Goal: Task Accomplishment & Management: Complete application form

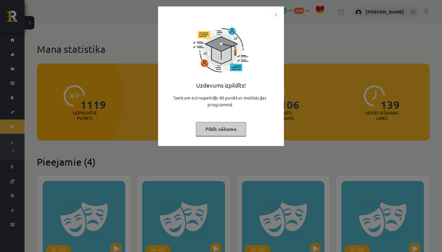
click at [275, 14] on img "Close" at bounding box center [275, 14] width 9 height 9
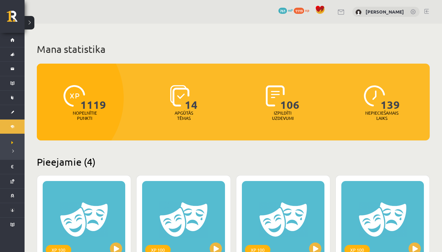
click at [427, 10] on link at bounding box center [427, 11] width 5 height 5
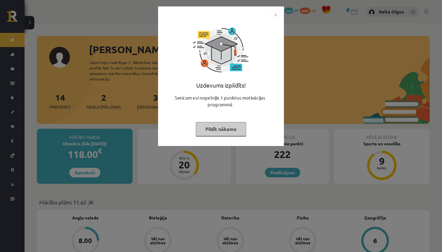
click at [274, 18] on img "Close" at bounding box center [275, 14] width 9 height 9
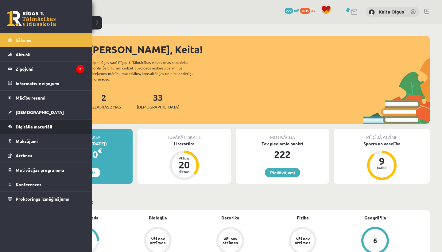
click at [28, 123] on link "Digitālie materiāli" at bounding box center [46, 127] width 76 height 14
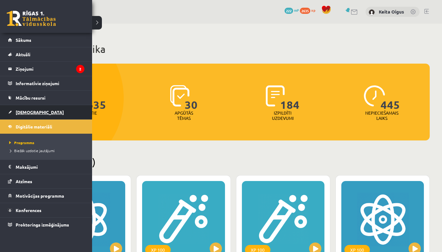
click at [28, 113] on span "[DEMOGRAPHIC_DATA]" at bounding box center [40, 112] width 48 height 6
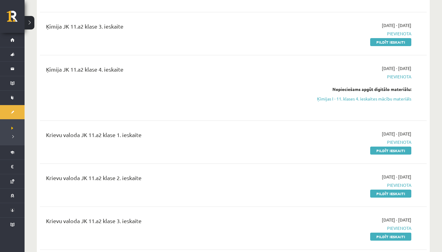
scroll to position [1178, 0]
click at [378, 148] on link "Pildīt ieskaiti" at bounding box center [391, 150] width 41 height 8
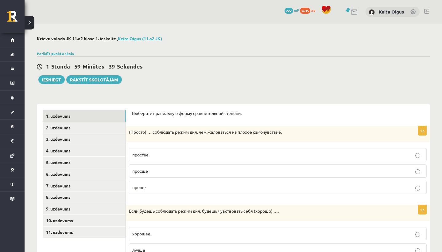
drag, startPoint x: 129, startPoint y: 129, endPoint x: 142, endPoint y: 121, distance: 14.8
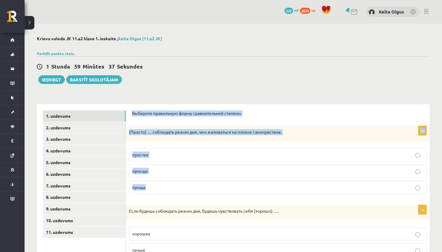
drag, startPoint x: 133, startPoint y: 112, endPoint x: 145, endPoint y: 191, distance: 80.5
copy form "Выберите правильную форму сравнительной степени. 1p (Просто) … соблюдать режим …"
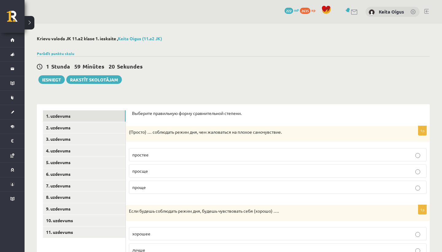
click at [157, 188] on p "проще" at bounding box center [277, 187] width 291 height 6
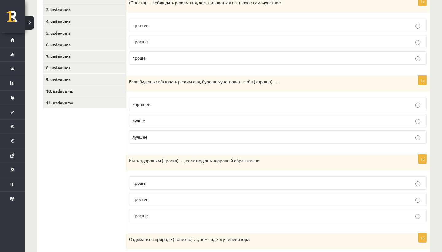
scroll to position [129, 0]
click at [166, 134] on p "лучшее" at bounding box center [277, 137] width 291 height 6
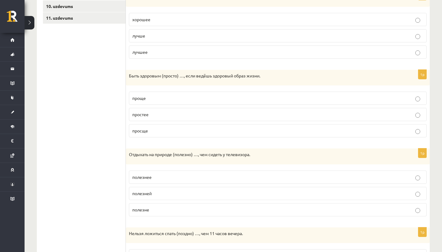
scroll to position [214, 0]
click at [157, 133] on label "просще" at bounding box center [278, 130] width 298 height 13
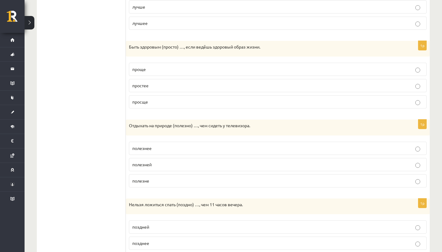
scroll to position [257, 0]
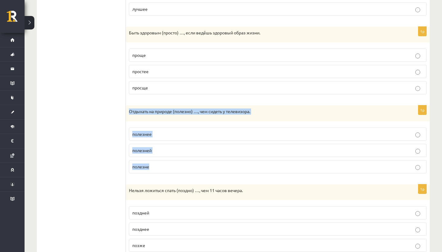
drag, startPoint x: 128, startPoint y: 106, endPoint x: 140, endPoint y: 174, distance: 68.6
click at [140, 174] on div "1p Отдыхать на природе (полезно) …, чем сидеть у телевизора. полезнее полезней …" at bounding box center [278, 141] width 304 height 73
copy div "Отдыхать на природе (полезно) …, чем сидеть у телевизора. полезнее полезней пол…"
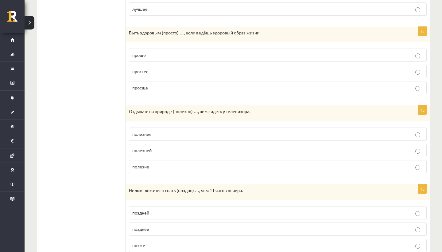
click at [159, 135] on p "полезнее" at bounding box center [277, 134] width 291 height 6
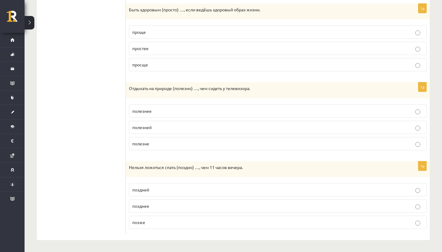
scroll to position [280, 0]
click at [164, 193] on label "поздней" at bounding box center [278, 190] width 298 height 13
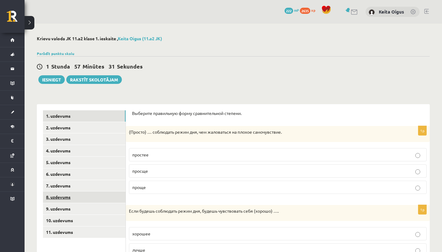
scroll to position [0, 0]
click at [100, 124] on link "2. uzdevums" at bounding box center [84, 127] width 83 height 11
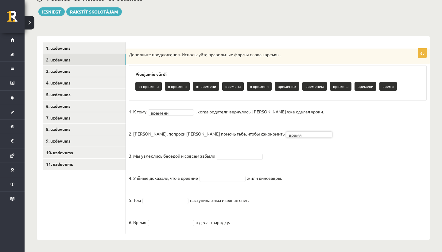
scroll to position [68, 0]
drag, startPoint x: 132, startPoint y: 155, endPoint x: 241, endPoint y: 146, distance: 109.5
click at [241, 146] on fieldset "1. К тому времени ******* , когда родители вернулись, Эгилс уже сделал уроки. 2…" at bounding box center [278, 169] width 298 height 124
copy p ". Мы увлеклись беседой и совсем забыли"
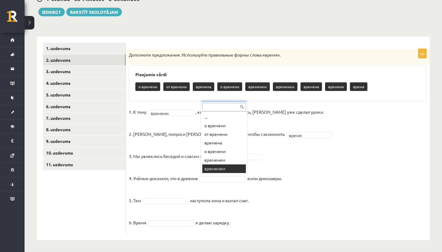
scroll to position [7, 0]
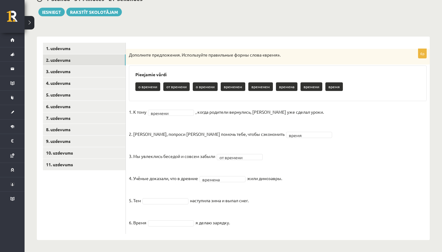
drag, startPoint x: 134, startPoint y: 199, endPoint x: 258, endPoint y: 202, distance: 124.5
click at [258, 202] on fieldset "**********" at bounding box center [278, 169] width 298 height 124
copy fieldset "Тем наступила зима и выпал снег."
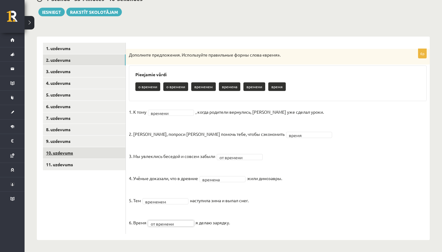
click at [90, 152] on link "10. uzdevums" at bounding box center [84, 152] width 83 height 11
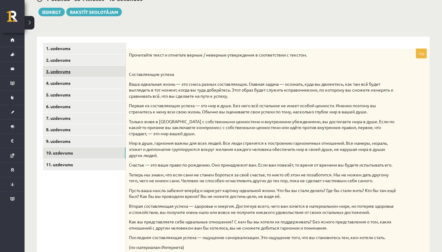
click at [73, 69] on link "3. uzdevums" at bounding box center [84, 71] width 83 height 11
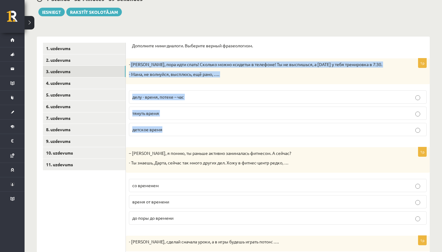
drag, startPoint x: 130, startPoint y: 62, endPoint x: 156, endPoint y: 133, distance: 75.5
click at [156, 133] on div "1p - Антон, пора идти спать! Сколько можно «сидеть» в телефоне! Ты не выспишься…" at bounding box center [278, 99] width 304 height 82
copy div "Антон, пора идти спать! Сколько можно «сидеть» в телефоне! Ты не выспишься, а з…"
click at [181, 97] on span "делу - время, потехе – час" at bounding box center [158, 97] width 52 height 6
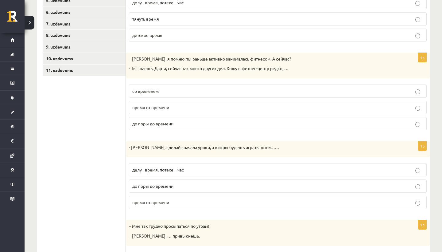
scroll to position [162, 0]
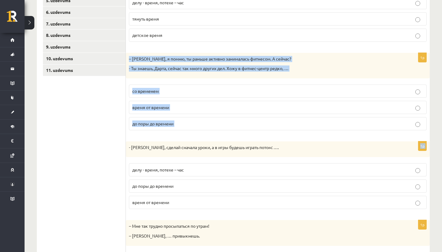
drag, startPoint x: 130, startPoint y: 54, endPoint x: 143, endPoint y: 135, distance: 81.9
click at [143, 135] on form "Дополните мини-диалоги. Выберите верный фразеологизм. 1p - Антон, пора идти спа…" at bounding box center [278, 125] width 292 height 354
copy form "– Мария, я помню, ты раньше активно занималась фитнесом. А сейчас? - Ты знаешь,…"
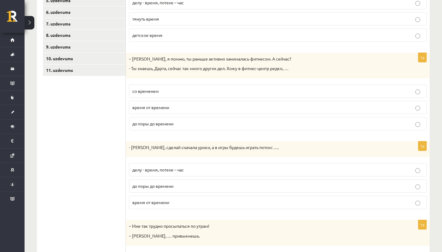
click at [77, 174] on ul "1. uzdevums 2. uzdevums 3. uzdevums 4. uzdevums 5. uzdevums 6. uzdevums 7. uzde…" at bounding box center [84, 125] width 83 height 354
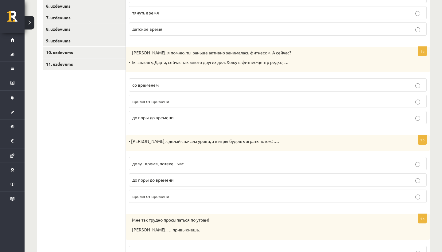
scroll to position [169, 0]
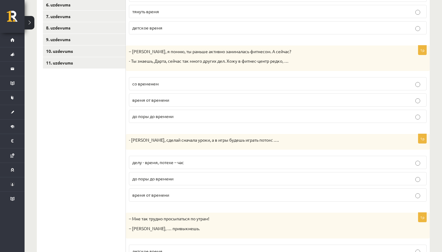
click at [187, 102] on p "время от времени" at bounding box center [277, 100] width 291 height 6
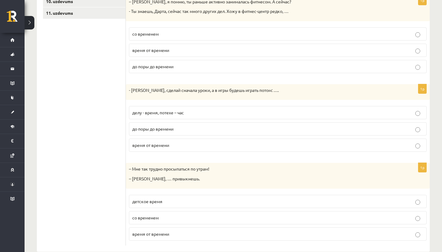
scroll to position [218, 0]
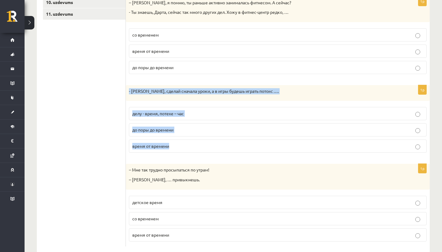
drag, startPoint x: 129, startPoint y: 83, endPoint x: 157, endPoint y: 151, distance: 73.0
click at [157, 151] on div "Дополните мини-диалоги. Выберите верный фразеологизм. 1p - Антон, пора идти спа…" at bounding box center [278, 69] width 304 height 367
copy div "- Марис, сделай сначала уроки, а в игры будешь играть потом: …. делу - время, п…"
click at [183, 112] on span "делу - время, потехе – час" at bounding box center [158, 114] width 52 height 6
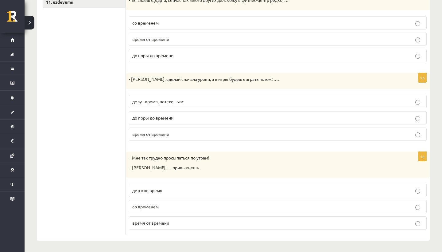
scroll to position [229, 0]
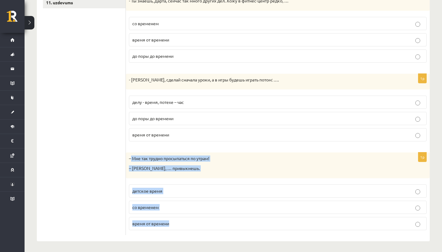
drag, startPoint x: 131, startPoint y: 158, endPoint x: 144, endPoint y: 228, distance: 71.5
click at [144, 228] on div "1p – Мне так трудно просыпаться по утрам! – Ничего, … привыкнешь. детское время…" at bounding box center [278, 193] width 304 height 82
copy div "Мне так трудно просыпаться по утрам! – Ничего, … привыкнешь. детское время со в…"
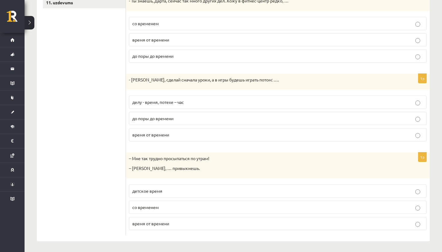
click at [146, 209] on label "со временем" at bounding box center [278, 207] width 298 height 13
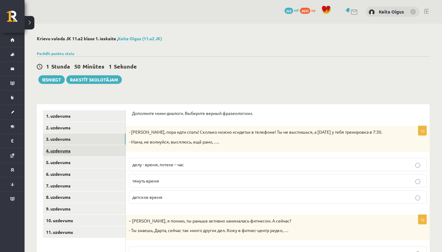
scroll to position [0, 0]
click at [96, 152] on link "4. uzdevums" at bounding box center [84, 150] width 83 height 11
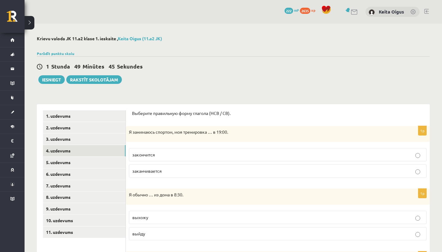
click at [153, 175] on label "заканчивается" at bounding box center [278, 170] width 298 height 13
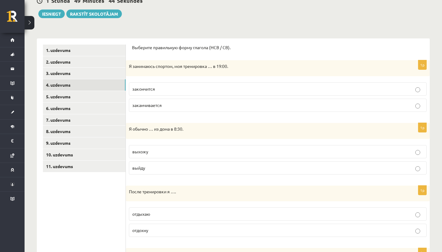
scroll to position [65, 0]
click at [161, 155] on label "выхожу" at bounding box center [278, 152] width 298 height 13
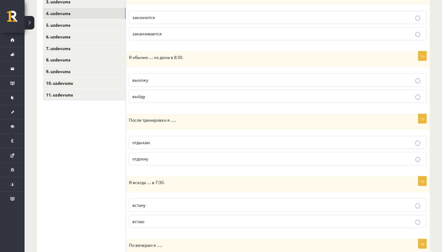
scroll to position [154, 0]
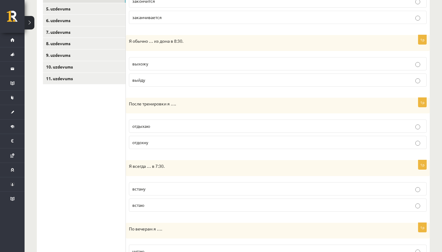
click at [167, 129] on label "отдыхаю" at bounding box center [278, 126] width 298 height 13
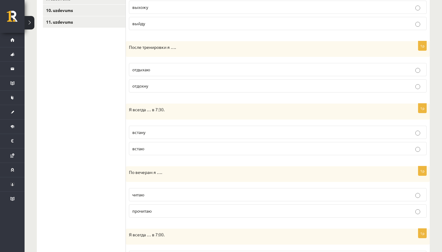
scroll to position [210, 0]
click at [157, 148] on p "встаю" at bounding box center [277, 148] width 291 height 6
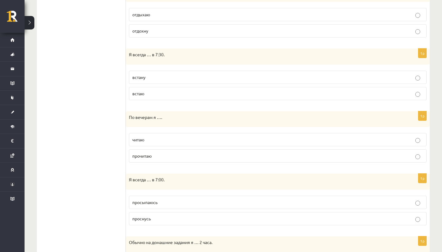
scroll to position [265, 0]
click at [159, 142] on label "читаю" at bounding box center [278, 139] width 298 height 13
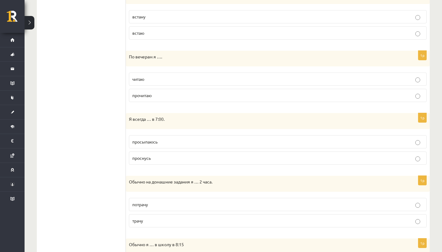
scroll to position [333, 0]
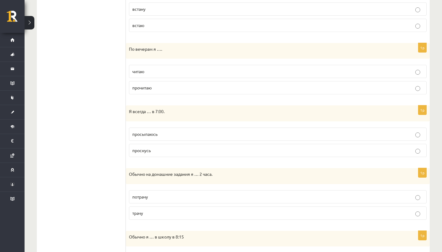
click at [164, 132] on p "просыпаюсь" at bounding box center [277, 134] width 291 height 6
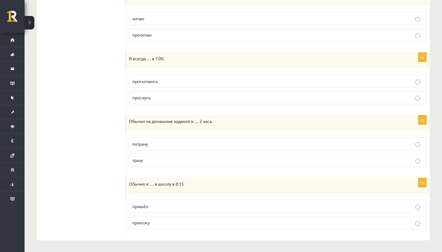
scroll to position [385, 0]
click at [150, 161] on p "трачу" at bounding box center [277, 161] width 291 height 6
click at [161, 217] on label "прихожу" at bounding box center [278, 223] width 298 height 13
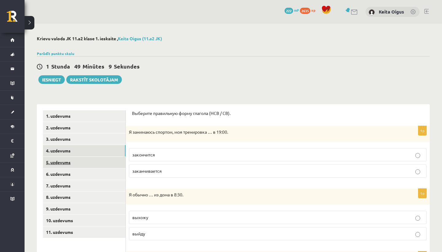
scroll to position [0, 0]
click at [85, 160] on link "5. uzdevums" at bounding box center [84, 162] width 83 height 11
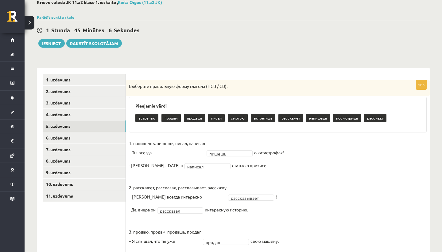
scroll to position [34, 0]
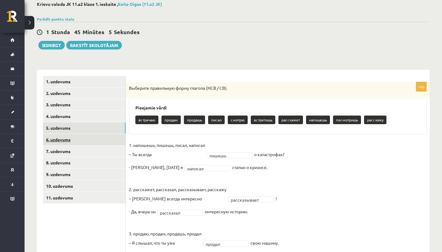
click at [94, 141] on link "6. uzdevums" at bounding box center [84, 139] width 83 height 11
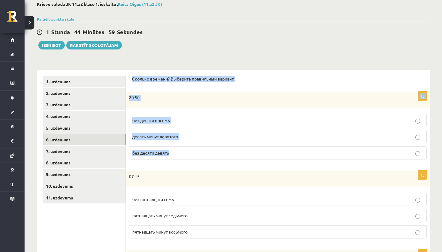
drag, startPoint x: 131, startPoint y: 76, endPoint x: 147, endPoint y: 157, distance: 81.9
copy form "Сколько времени? Выберите правильный вариант. 1p 20:50 без десяти восемь десять…"
click at [186, 152] on p "без десяти девять" at bounding box center [277, 153] width 291 height 6
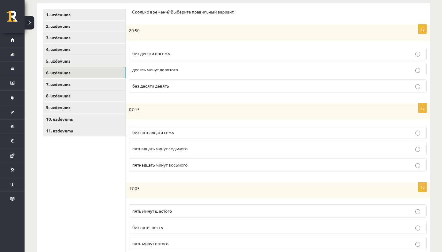
scroll to position [129, 0]
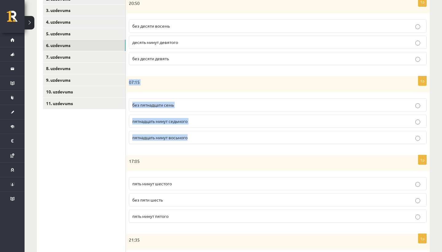
drag, startPoint x: 128, startPoint y: 78, endPoint x: 146, endPoint y: 144, distance: 68.7
click at [146, 144] on div "1p 07:15 без пятнадцати семь пятнадцать минут седьмого пятнадцать минут восьмого" at bounding box center [278, 112] width 304 height 73
copy div "07:15 без пятнадцати семь пятнадцать минут седьмого пятнадцать минут восьмого"
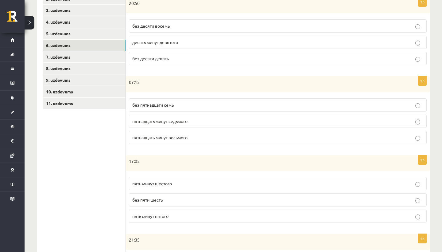
click at [206, 120] on p "пятнадцать минут седьмого" at bounding box center [277, 121] width 291 height 6
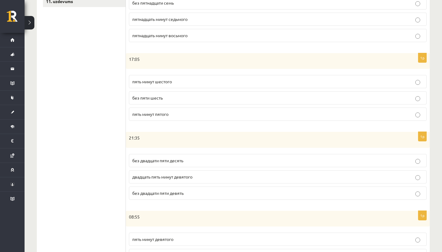
scroll to position [230, 0]
drag, startPoint x: 132, startPoint y: 76, endPoint x: 135, endPoint y: 86, distance: 10.4
click at [135, 86] on label "пять минут шестого" at bounding box center [278, 81] width 298 height 13
click at [147, 57] on p "17:05" at bounding box center [262, 60] width 267 height 6
drag, startPoint x: 129, startPoint y: 57, endPoint x: 150, endPoint y: 117, distance: 63.4
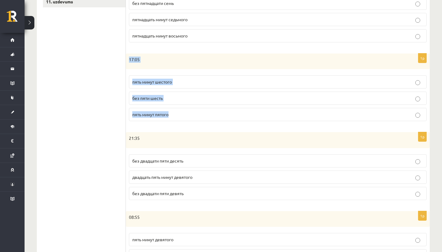
click at [150, 117] on div "1p 17:05 пять минут шестого без пяти шесть пять минут пятого" at bounding box center [278, 89] width 304 height 73
click at [183, 85] on label "пять минут шестого" at bounding box center [278, 81] width 298 height 13
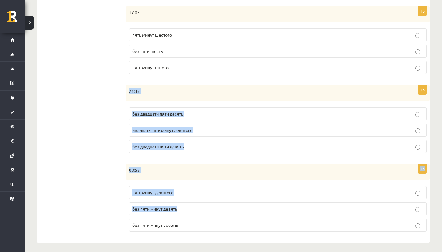
scroll to position [277, 0]
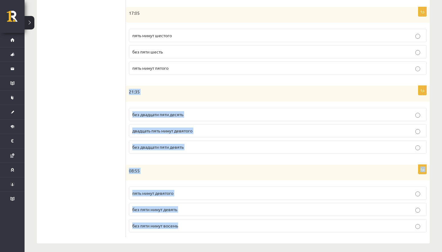
drag, startPoint x: 128, startPoint y: 84, endPoint x: 154, endPoint y: 233, distance: 152.1
click at [154, 233] on form "Сколько времени? Выберите правильный вариант. 1p 20:50 без десяти восемь десять…" at bounding box center [278, 35] width 292 height 404
click at [190, 147] on p "без двадцати пяти девять" at bounding box center [277, 147] width 291 height 6
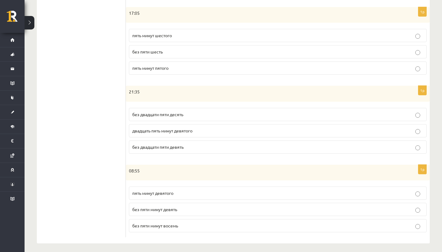
click at [198, 116] on p "без двадцати пяти десять" at bounding box center [277, 114] width 291 height 6
click at [186, 210] on p "без пяти минут девять" at bounding box center [277, 209] width 291 height 6
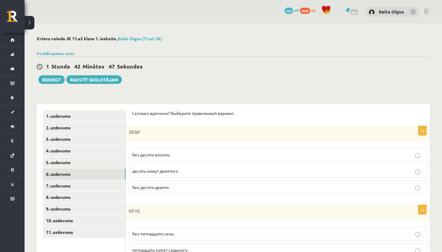
scroll to position [0, 0]
click at [70, 181] on link "7. uzdevums" at bounding box center [84, 185] width 83 height 11
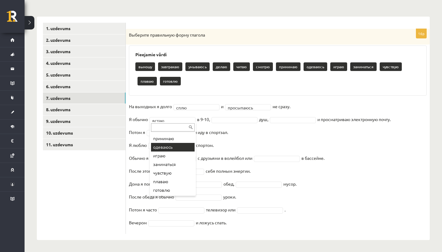
scroll to position [52, 0]
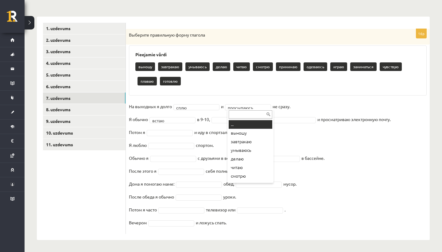
type input "*"
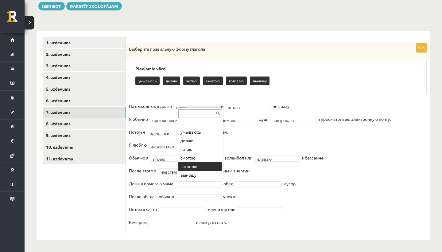
scroll to position [73, 0]
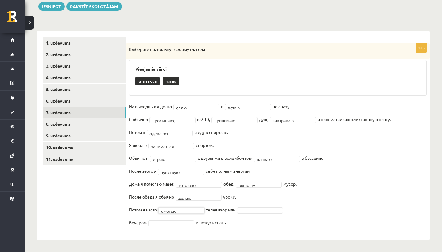
click at [243, 213] on fieldset "**********" at bounding box center [278, 166] width 298 height 129
click at [179, 219] on fieldset "**********" at bounding box center [278, 166] width 298 height 129
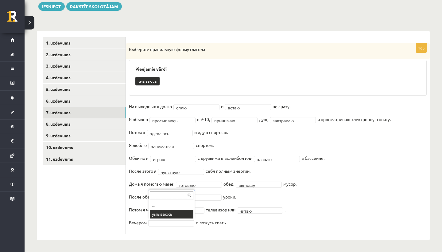
scroll to position [59, 0]
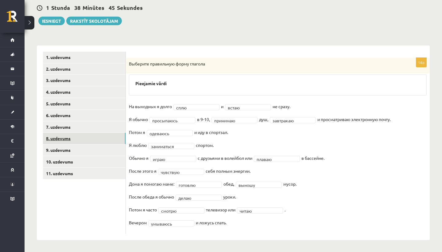
click at [88, 137] on link "8. uzdevums" at bounding box center [84, 138] width 83 height 11
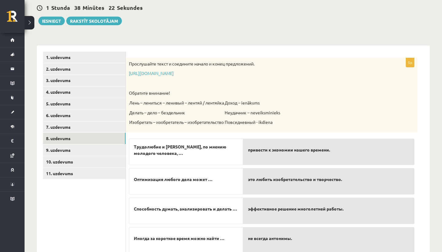
click at [219, 76] on p "https://www.zvaigzne.lv/upload/audio/100Urokov/2/49%202.mp3" at bounding box center [256, 73] width 255 height 6
click at [174, 74] on link "https://www.zvaigzne.lv/upload/audio/100Urokov/2/49%202.mp3" at bounding box center [151, 73] width 45 height 6
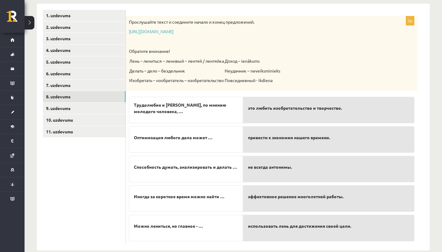
scroll to position [106, 0]
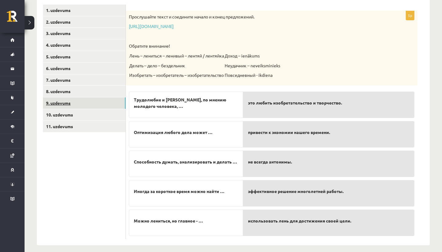
click at [103, 98] on link "9. uzdevums" at bounding box center [84, 102] width 83 height 11
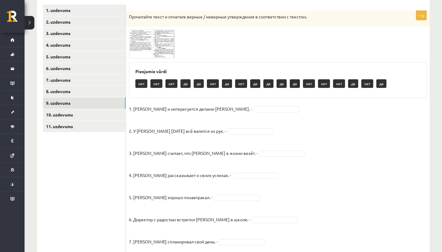
click at [157, 34] on img at bounding box center [152, 43] width 46 height 29
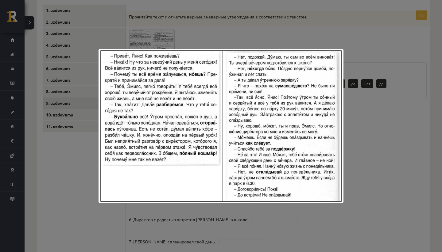
click at [182, 5] on div at bounding box center [221, 126] width 442 height 252
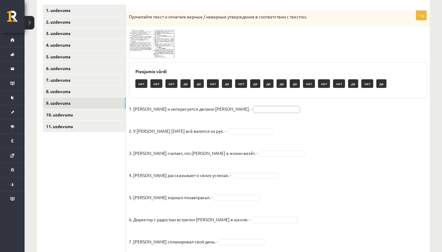
click at [149, 40] on span at bounding box center [152, 44] width 10 height 10
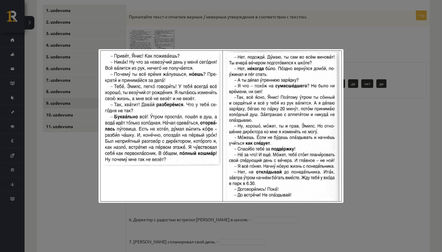
click at [196, 34] on div at bounding box center [221, 126] width 442 height 252
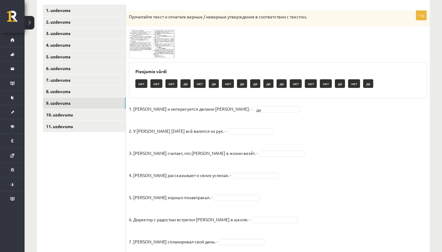
drag, startPoint x: 226, startPoint y: 159, endPoint x: 226, endPoint y: 154, distance: 5.2
click at [226, 157] on fieldset "1. Эмилс и интересуется делами Яниса. - да ** 2. У Яниса сегодня всё валится из…" at bounding box center [278, 225] width 298 height 243
click at [278, 118] on fieldset "1. Эмилс и интересуется делами Яниса. - да ** 2. У Яниса сегодня всё валится из…" at bounding box center [278, 225] width 298 height 243
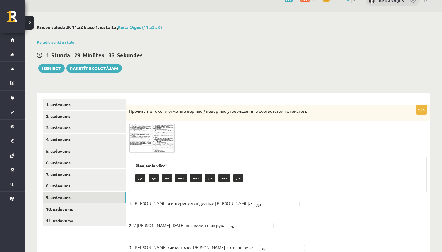
scroll to position [13, 0]
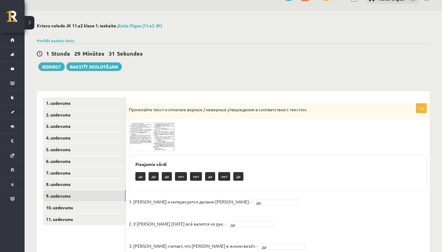
click at [157, 144] on img at bounding box center [152, 136] width 46 height 29
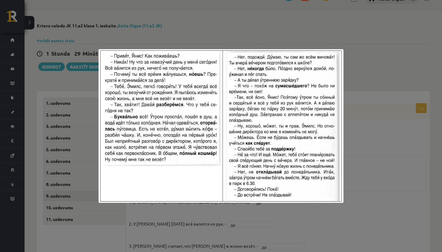
click at [396, 163] on div at bounding box center [221, 126] width 442 height 252
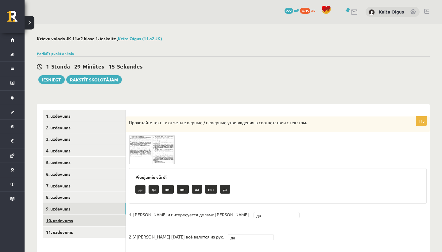
scroll to position [0, 0]
click at [68, 216] on link "10. uzdevums" at bounding box center [84, 220] width 83 height 11
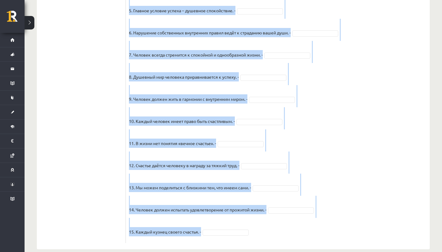
scroll to position [475, 0]
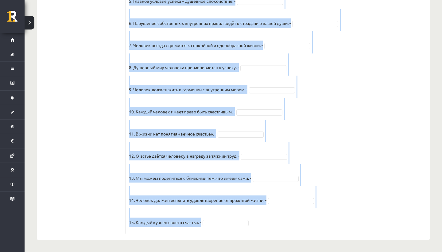
drag, startPoint x: 126, startPoint y: 38, endPoint x: 167, endPoint y: 251, distance: 216.4
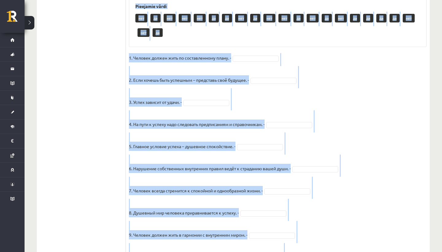
scroll to position [323, 0]
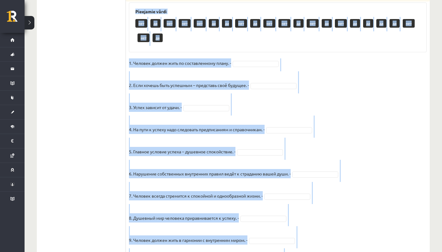
click at [359, 131] on fieldset "1. Человек должен жить по составленному плану. - 2. Если хочешь быть успешным –…" at bounding box center [278, 219] width 298 height 323
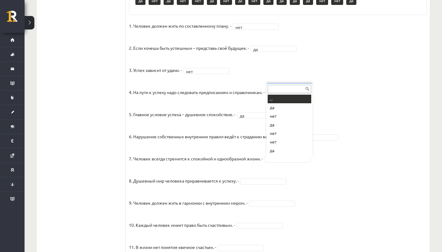
scroll to position [347, 0]
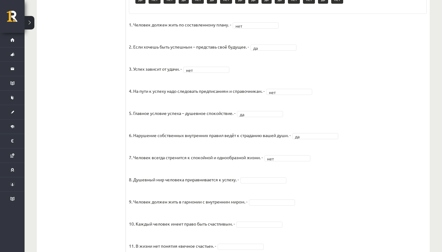
click at [98, 1] on ul "1. uzdevums 2. uzdevums 3. uzdevums 4. uzdevums 5. uzdevums 6. uzdevums 7. uzde…" at bounding box center [84, 54] width 83 height 583
click at [255, 186] on fieldset "1. Человек должен жить по составленному плану. - нет *** 2. Если хочешь быть ус…" at bounding box center [278, 181] width 298 height 323
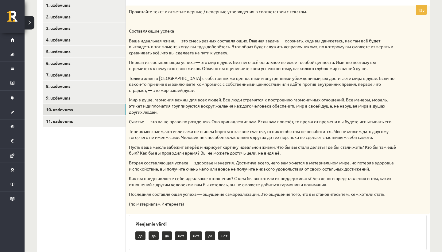
scroll to position [100, 0]
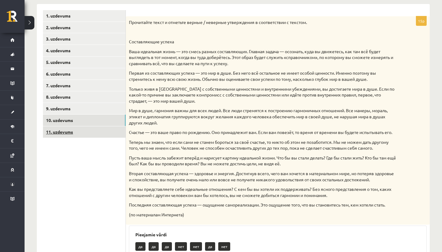
click at [108, 128] on link "11. uzdevums" at bounding box center [84, 131] width 83 height 11
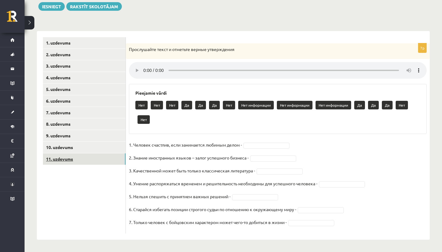
scroll to position [66, 0]
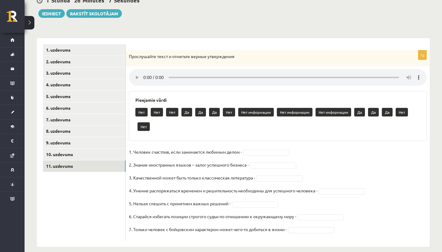
click at [143, 74] on audio at bounding box center [278, 77] width 298 height 17
click at [144, 72] on audio at bounding box center [278, 77] width 298 height 17
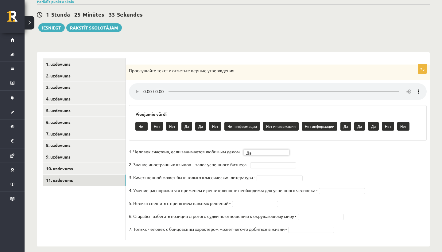
scroll to position [52, 0]
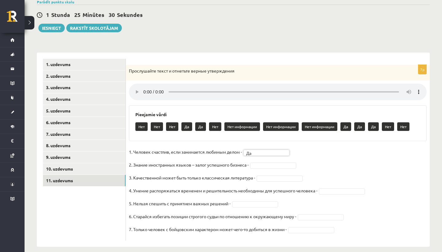
click at [144, 89] on audio at bounding box center [278, 92] width 298 height 17
click at [143, 89] on audio at bounding box center [278, 92] width 298 height 17
click at [144, 88] on audio at bounding box center [278, 92] width 298 height 17
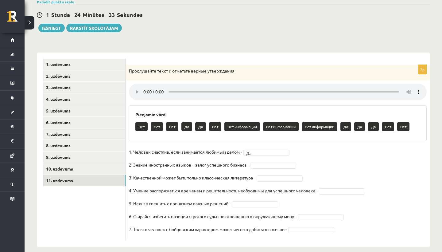
click at [143, 89] on audio at bounding box center [278, 92] width 298 height 17
click at [145, 88] on audio at bounding box center [278, 92] width 298 height 17
click at [143, 89] on audio at bounding box center [278, 92] width 298 height 17
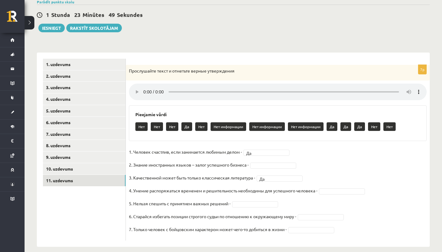
click at [144, 89] on audio at bounding box center [278, 92] width 298 height 17
click at [144, 90] on audio at bounding box center [278, 92] width 298 height 17
click at [144, 89] on audio at bounding box center [278, 92] width 298 height 17
click at [143, 88] on audio at bounding box center [278, 92] width 298 height 17
click at [145, 88] on audio at bounding box center [278, 92] width 298 height 17
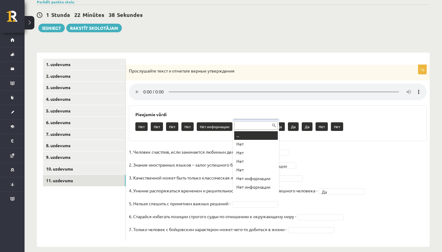
scroll to position [7, 0]
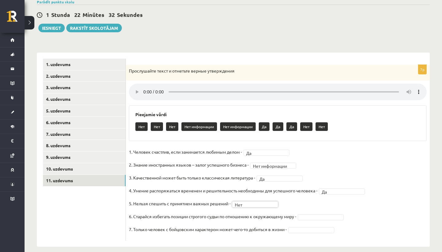
click at [143, 90] on audio at bounding box center [278, 92] width 298 height 17
click at [144, 89] on audio at bounding box center [278, 92] width 298 height 17
click at [144, 87] on audio at bounding box center [278, 92] width 298 height 17
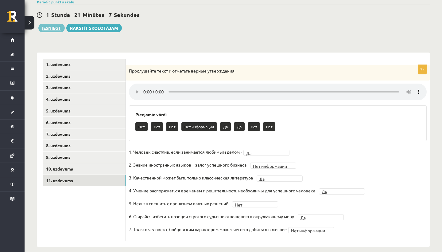
click at [54, 28] on button "Iesniegt" at bounding box center [51, 28] width 26 height 9
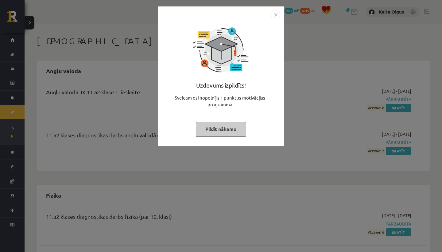
click at [277, 15] on img "Close" at bounding box center [275, 14] width 9 height 9
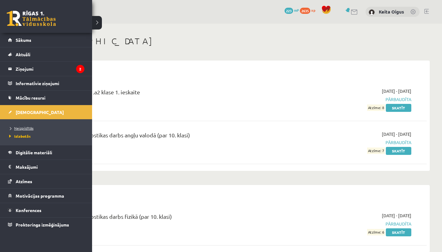
click at [25, 127] on span "Neizpildītās" at bounding box center [21, 128] width 26 height 5
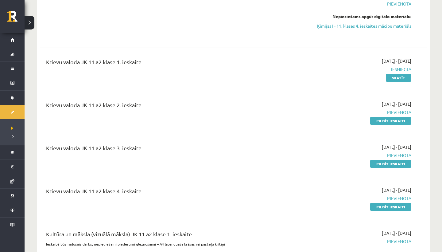
scroll to position [1253, 0]
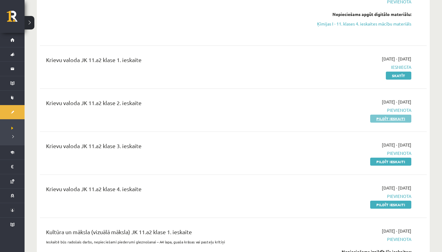
click at [382, 115] on link "Pildīt ieskaiti" at bounding box center [391, 119] width 41 height 8
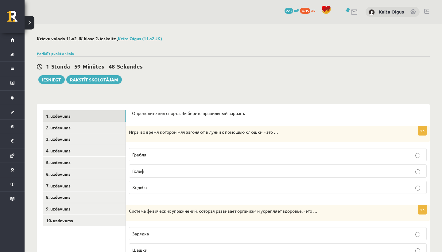
click at [220, 170] on p "Гольф" at bounding box center [277, 171] width 291 height 6
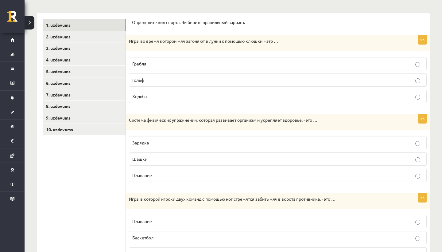
scroll to position [91, 0]
click at [213, 142] on p "Зарядка" at bounding box center [277, 142] width 291 height 6
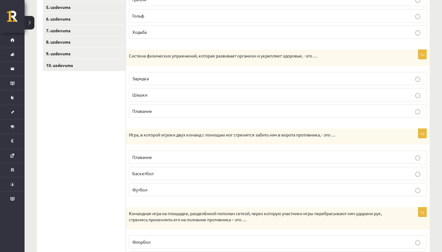
scroll to position [155, 0]
click at [201, 183] on label "Футбол" at bounding box center [278, 189] width 298 height 13
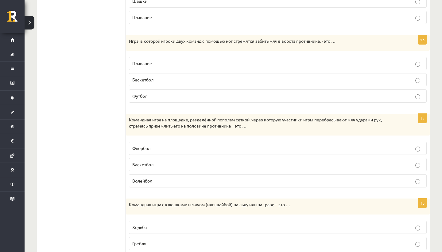
scroll to position [249, 0]
click at [201, 183] on p "Волейбол" at bounding box center [277, 181] width 291 height 6
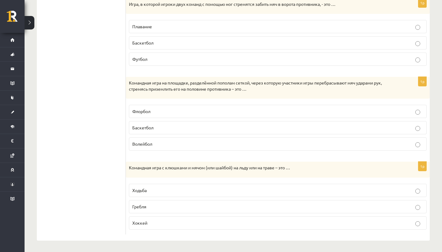
scroll to position [285, 0]
click at [189, 217] on label "Хоккей" at bounding box center [278, 223] width 298 height 13
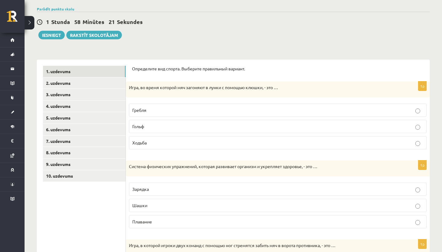
scroll to position [16, 0]
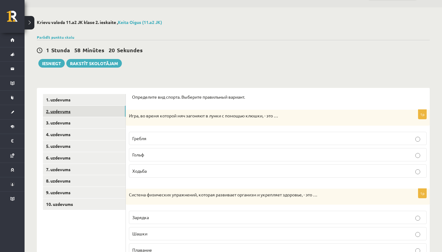
click at [87, 109] on link "2. uzdevums" at bounding box center [84, 111] width 83 height 11
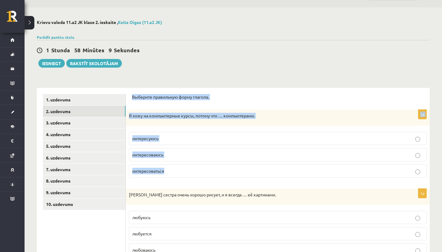
drag, startPoint x: 130, startPoint y: 92, endPoint x: 144, endPoint y: 176, distance: 86.0
copy form "Выберите правильную форму глагола. 1p Я хожу на компьютерные курсы, потому что …"
click at [165, 140] on p "интересуюсь" at bounding box center [277, 138] width 291 height 6
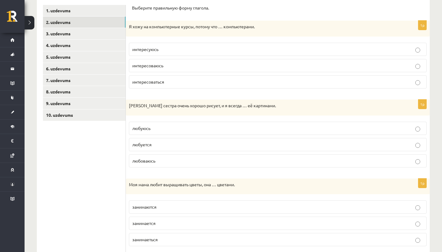
scroll to position [105, 0]
click at [143, 126] on span "любуюсь" at bounding box center [141, 129] width 18 height 6
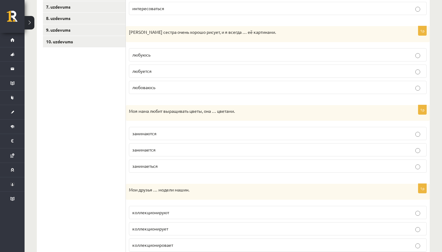
scroll to position [179, 0]
click at [162, 147] on p "занимается" at bounding box center [277, 149] width 291 height 6
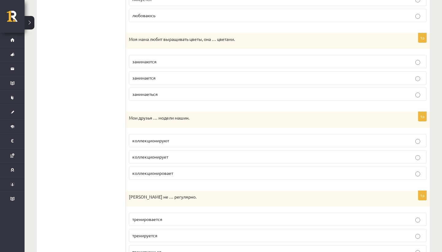
scroll to position [250, 0]
click at [177, 138] on p "коллекционируют" at bounding box center [277, 141] width 291 height 6
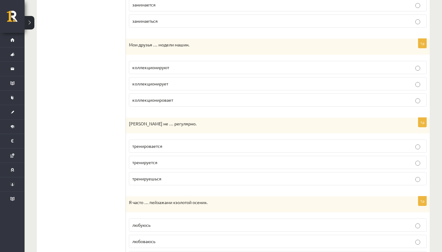
scroll to position [343, 0]
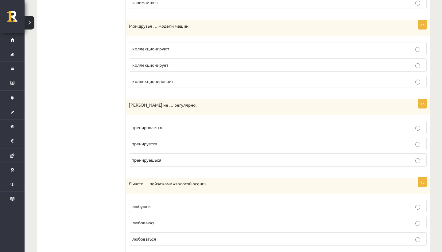
click at [168, 144] on p "тренируется" at bounding box center [277, 143] width 291 height 6
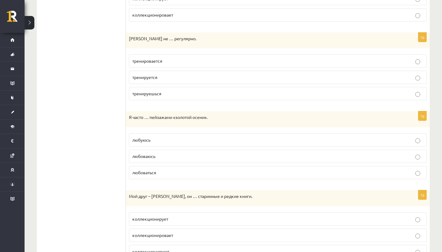
scroll to position [429, 0]
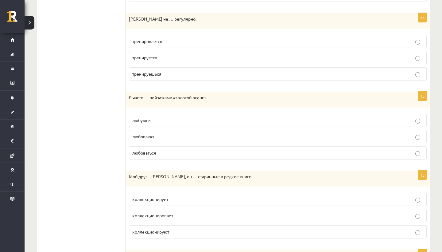
click at [162, 119] on p "любуюсь" at bounding box center [277, 120] width 291 height 6
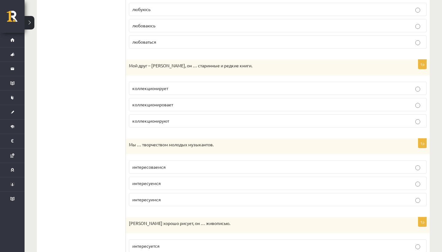
scroll to position [540, 0]
click at [174, 88] on p "коллекционирует" at bounding box center [277, 87] width 291 height 6
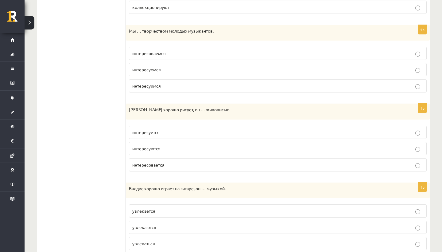
scroll to position [653, 0]
click at [177, 71] on p "интересуемся" at bounding box center [277, 69] width 291 height 6
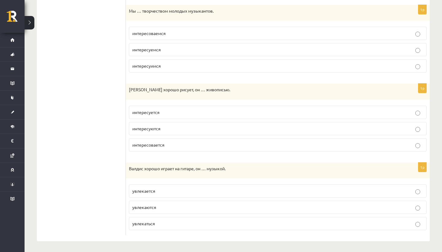
scroll to position [673, 0]
click at [166, 112] on p "интересуется" at bounding box center [277, 112] width 291 height 6
click at [168, 192] on p "увлекается" at bounding box center [277, 191] width 291 height 6
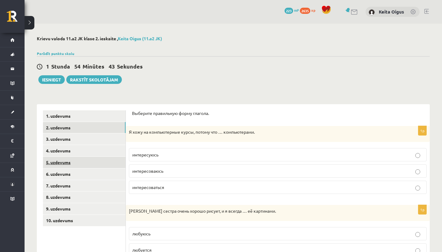
scroll to position [0, 0]
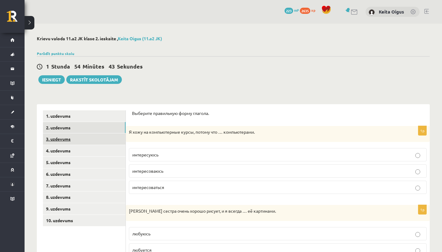
click at [107, 135] on link "3. uzdevums" at bounding box center [84, 138] width 83 height 11
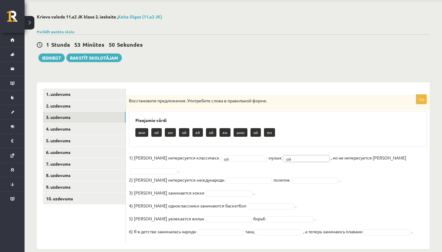
scroll to position [22, 0]
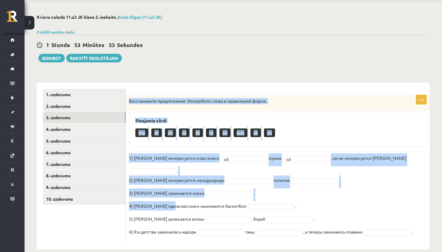
drag, startPoint x: 128, startPoint y: 98, endPoint x: 175, endPoint y: 194, distance: 106.5
click at [175, 194] on div "12p Восстановите предложения. Употребите слова в правильной форме. Pieejamie vā…" at bounding box center [278, 169] width 304 height 148
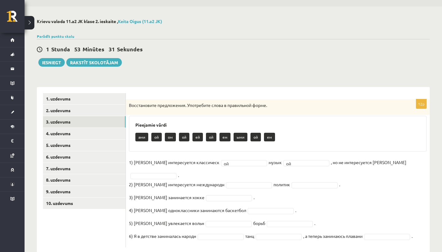
click at [285, 36] on div "Parādīt punktu skalu Atzīme No Līdz 1 0 13 2 14 25 3 26 36 4 37 45 5 46 54 6 55…" at bounding box center [233, 36] width 393 height 6
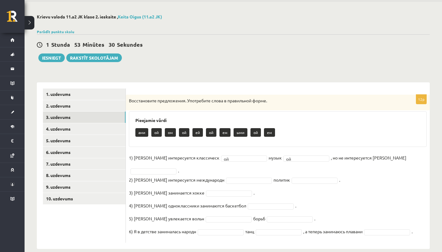
scroll to position [22, 0]
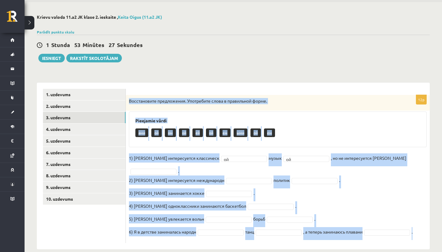
drag, startPoint x: 131, startPoint y: 98, endPoint x: 146, endPoint y: 247, distance: 150.4
click at [146, 247] on div "**********" at bounding box center [234, 131] width 418 height 259
copy div "Loremipsumdo sitametcons. Adipiscing elits d eiusmodtem incid. Utlaboree dolor …"
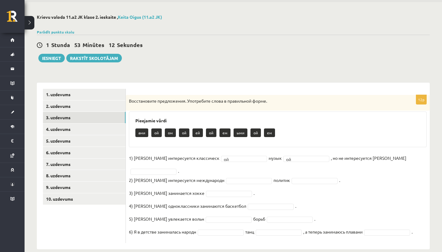
click at [342, 186] on fieldset "1) [PERSON_NAME] интересуется классическ ой ** музык ой ** , но не интересуется…" at bounding box center [278, 196] width 298 height 87
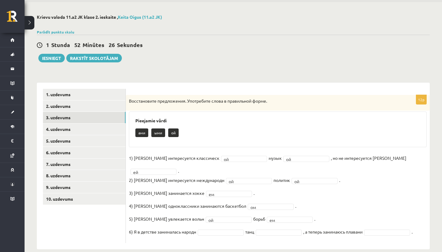
click at [267, 206] on fieldset "1) [PERSON_NAME] интересуется классическ ой ** музык ой ** , но не интересуется…" at bounding box center [278, 196] width 298 height 87
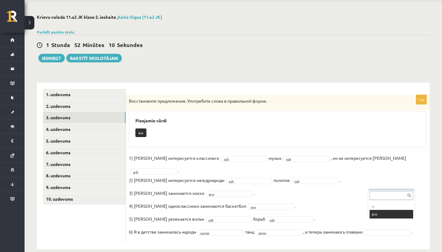
scroll to position [7, 0]
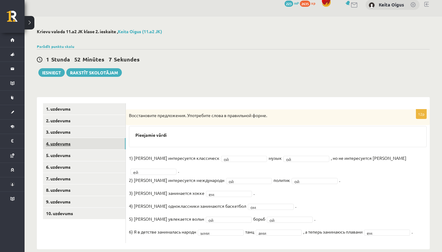
click at [75, 142] on link "4. uzdevums" at bounding box center [84, 143] width 83 height 11
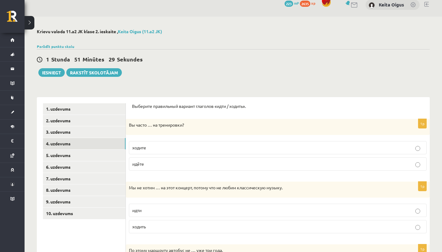
click at [199, 149] on p "ходите" at bounding box center [277, 147] width 291 height 6
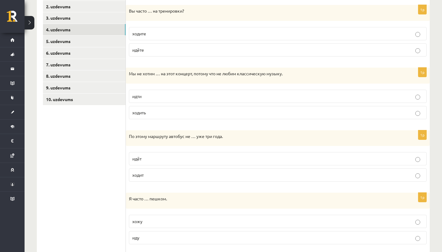
scroll to position [121, 0]
click at [182, 97] on p "идти" at bounding box center [277, 96] width 291 height 6
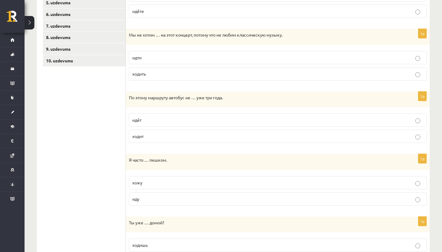
scroll to position [162, 0]
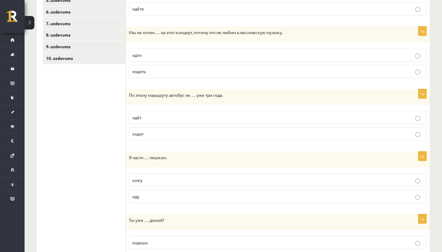
click at [161, 131] on p "ходит" at bounding box center [277, 134] width 291 height 6
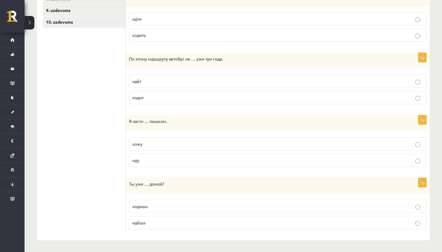
scroll to position [198, 0]
click at [154, 144] on p "хожу" at bounding box center [277, 144] width 291 height 6
click at [146, 222] on p "идёшь" at bounding box center [277, 223] width 291 height 6
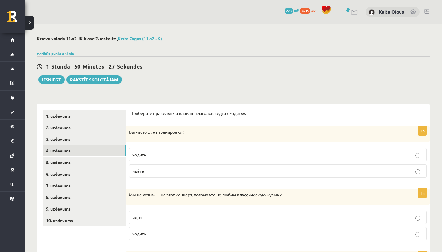
scroll to position [0, 0]
click at [86, 163] on link "5. uzdevums" at bounding box center [84, 162] width 83 height 11
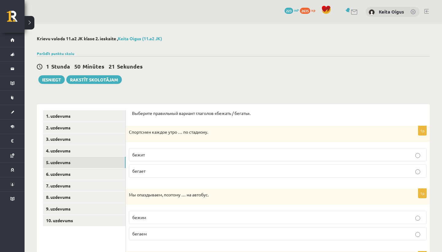
click at [155, 154] on p "бежит" at bounding box center [277, 154] width 291 height 6
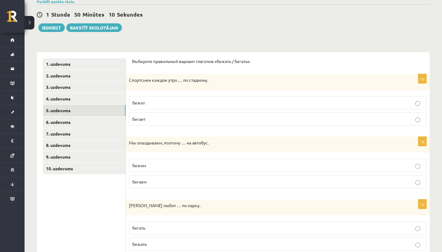
scroll to position [53, 0]
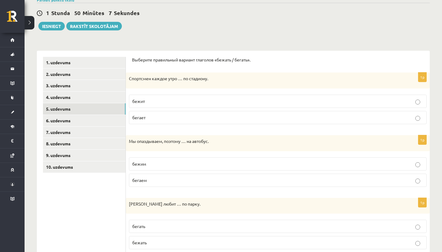
click at [152, 165] on p "бежим" at bounding box center [277, 164] width 291 height 6
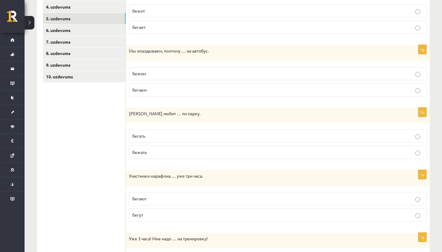
scroll to position [144, 0]
click at [159, 139] on label "бегать" at bounding box center [278, 135] width 298 height 13
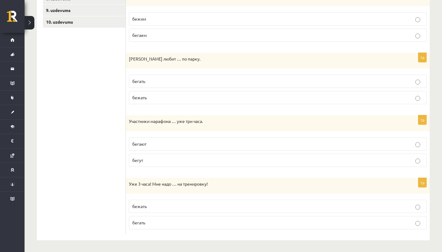
scroll to position [198, 0]
click at [151, 158] on p "бегут" at bounding box center [277, 160] width 291 height 6
click at [156, 213] on fieldset "бежать бегать" at bounding box center [278, 214] width 298 height 34
click at [159, 204] on p "бежать" at bounding box center [277, 206] width 291 height 6
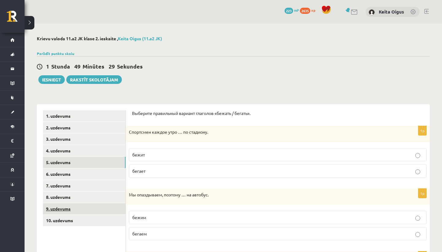
scroll to position [0, 0]
click at [75, 169] on link "6. uzdevums" at bounding box center [84, 173] width 83 height 11
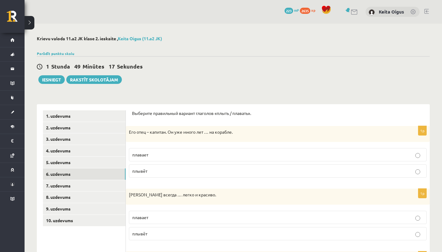
click at [202, 155] on p "плавает" at bounding box center [277, 154] width 291 height 6
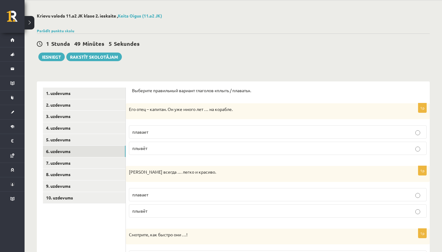
scroll to position [33, 0]
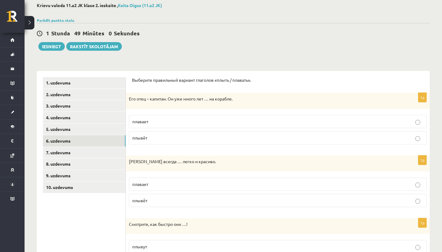
click at [208, 139] on p "плывёт" at bounding box center [277, 138] width 291 height 6
click at [164, 186] on p "плавает" at bounding box center [277, 184] width 291 height 6
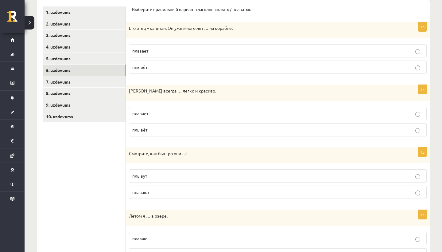
scroll to position [112, 0]
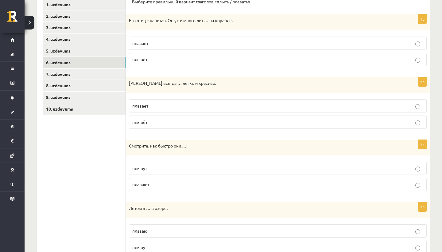
click at [162, 171] on label "плывут" at bounding box center [278, 168] width 298 height 13
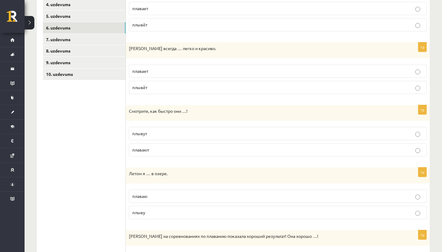
scroll to position [175, 0]
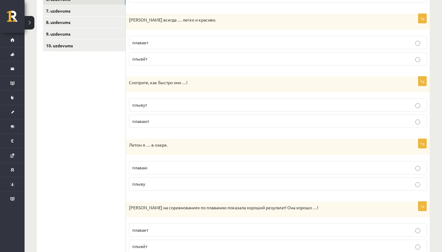
click at [163, 164] on p "плаваю" at bounding box center [277, 167] width 291 height 6
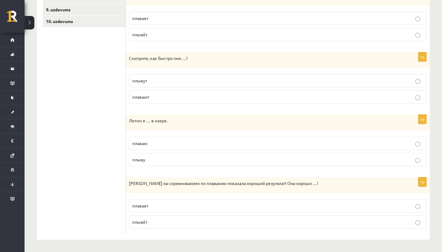
scroll to position [198, 0]
click at [172, 209] on p "плавает" at bounding box center [277, 206] width 291 height 6
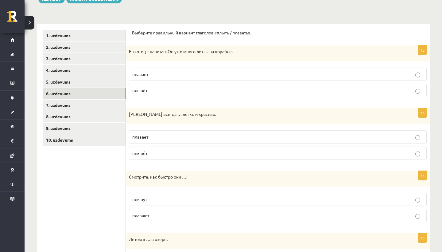
scroll to position [5, 0]
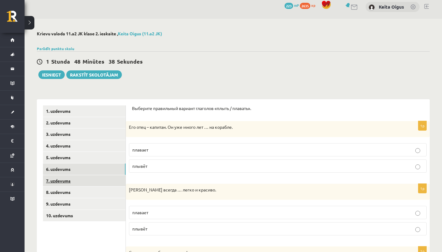
click at [99, 177] on link "7. uzdevums" at bounding box center [84, 180] width 83 height 11
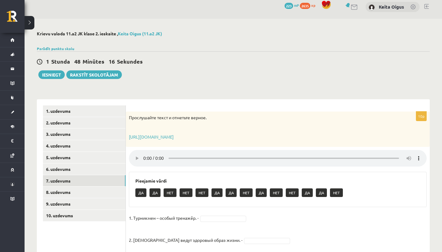
click at [143, 154] on audio at bounding box center [278, 158] width 298 height 17
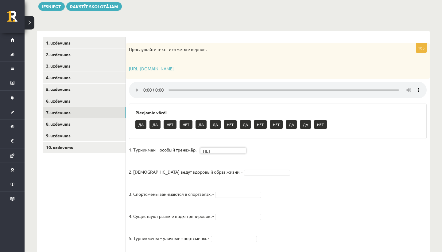
scroll to position [74, 0]
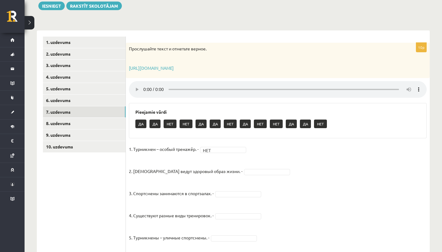
click at [143, 85] on audio at bounding box center [278, 89] width 298 height 17
click at [143, 84] on audio at bounding box center [278, 89] width 298 height 17
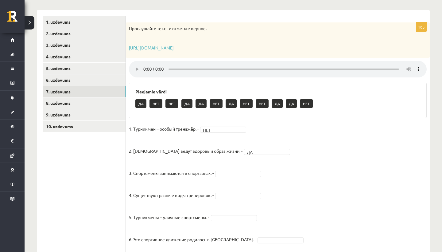
scroll to position [94, 0]
click at [144, 66] on audio at bounding box center [278, 69] width 298 height 17
click at [144, 68] on audio at bounding box center [278, 69] width 298 height 17
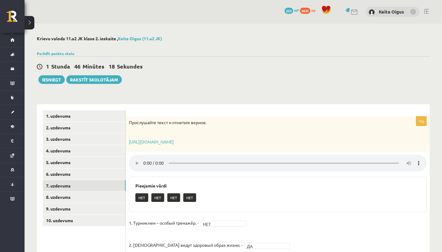
scroll to position [0, 0]
click at [144, 159] on audio at bounding box center [278, 163] width 298 height 17
click at [69, 194] on link "8. uzdevums" at bounding box center [84, 196] width 83 height 11
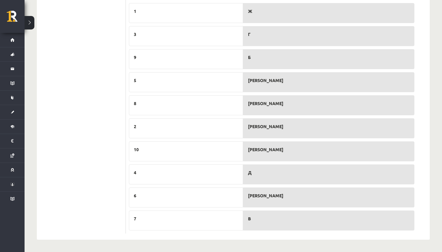
scroll to position [485, 0]
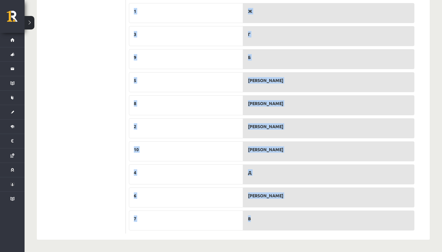
drag, startPoint x: 132, startPoint y: 108, endPoint x: 246, endPoint y: 225, distance: 164.0
copy form "Loremipsum dolor. Sitametc adipis elitseddoei t incidi utlaboreetd, magnaaliqua…"
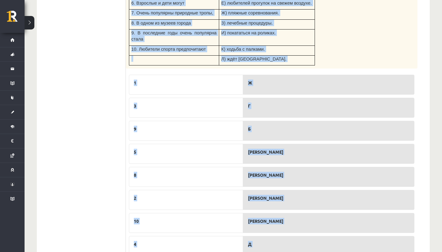
scroll to position [393, 0]
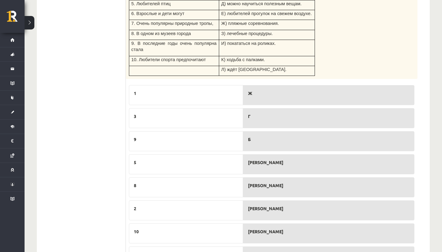
click at [105, 138] on ul "1. uzdevums 2. uzdevums 3. uzdevums 4. uzdevums 5. uzdevums 6. uzdevums 7. uzde…" at bounding box center [84, 16] width 83 height 598
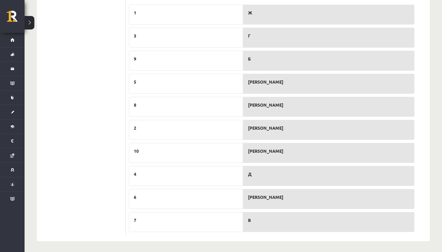
scroll to position [474, 0]
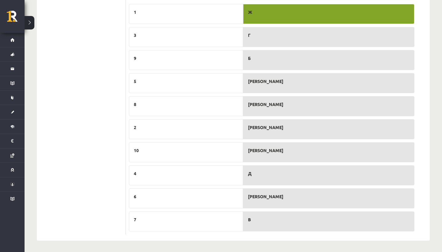
drag, startPoint x: 256, startPoint y: 231, endPoint x: 256, endPoint y: 227, distance: 3.7
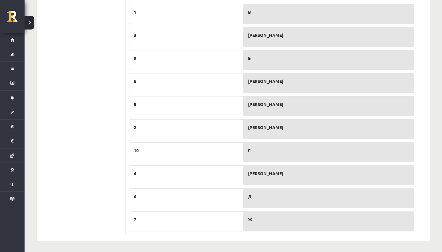
click at [264, 111] on div "[PERSON_NAME]" at bounding box center [328, 106] width 171 height 20
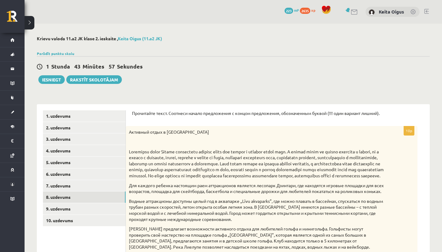
scroll to position [22, 0]
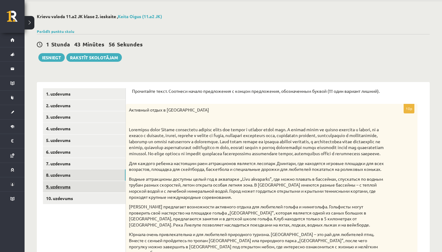
click at [89, 181] on link "9. uzdevums" at bounding box center [84, 186] width 83 height 11
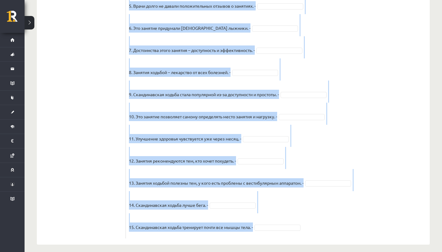
scroll to position [558, 0]
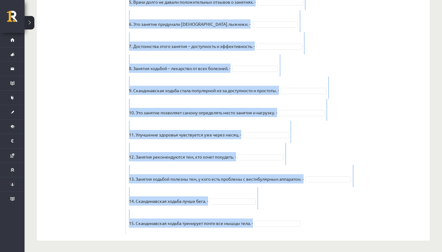
drag, startPoint x: 129, startPoint y: 40, endPoint x: 154, endPoint y: 250, distance: 211.6
copy div "Loremipsum dolor. Sitametc adipis elitseddoei. Temporincidid utlabo Etdol magna…"
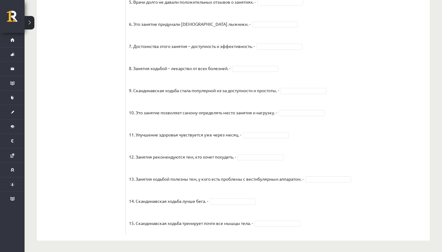
click at [338, 70] on fieldset "1. Этот вид спорта – самый молодой в мире. - 2. Энтузиасты обычно тренируются т…" at bounding box center [278, 70] width 298 height 323
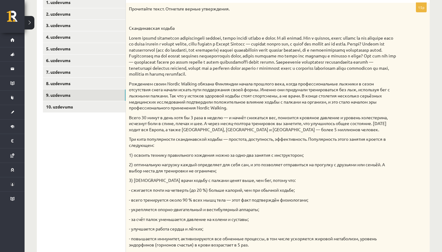
scroll to position [110, 0]
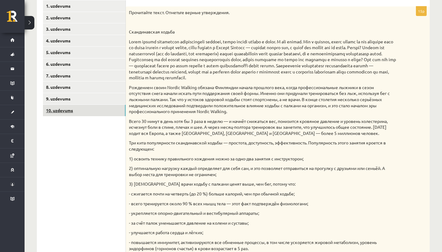
click at [109, 105] on link "10. uzdevums" at bounding box center [84, 110] width 83 height 11
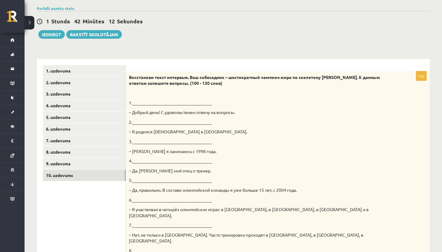
scroll to position [45, 0]
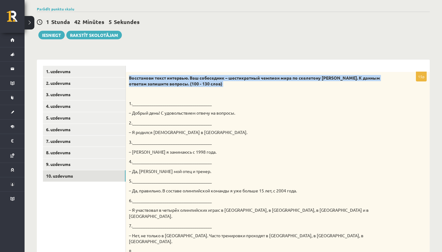
drag, startPoint x: 129, startPoint y: 77, endPoint x: 139, endPoint y: 89, distance: 15.3
click at [139, 89] on div "Восстанови текст интервью. Ваш собеседник – шестикратный чемпион мира по скелет…" at bounding box center [278, 225] width 304 height 306
copy div "Восстанови текст интервью. Ваш собеседник – шестикратный чемпион мира по скелет…"
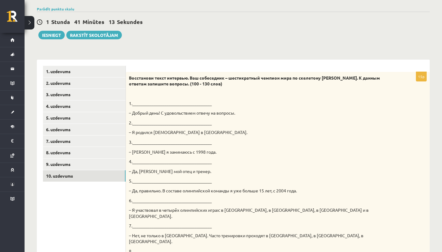
click at [242, 103] on p "1._____________________________________" at bounding box center [262, 103] width 267 height 6
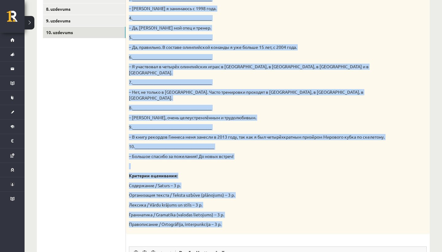
scroll to position [190, 0]
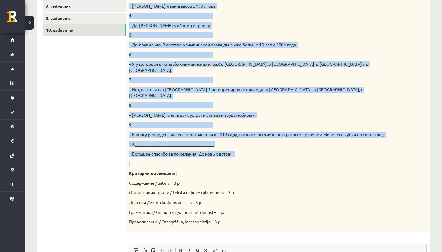
drag, startPoint x: 128, startPoint y: 75, endPoint x: 134, endPoint y: 146, distance: 71.5
click at [134, 146] on div "Восстанови текст интервью. Ваш собеседник – шестикратный чемпион мира по скелет…" at bounding box center [278, 79] width 304 height 306
copy div "Loremipsum dolor sitametc. Adi elitseddoe – temporincidi utlabor etdo ma aliqua…"
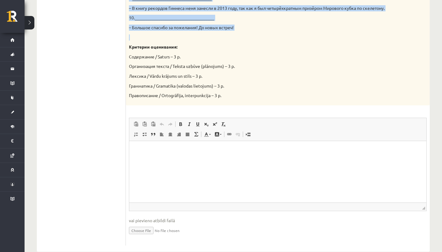
scroll to position [304, 0]
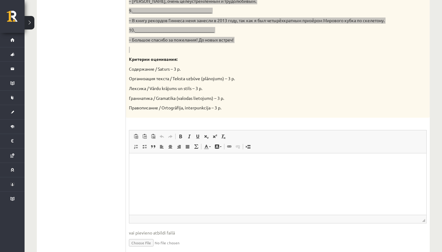
click at [207, 163] on p "Editor, wiswyg-editor-user-answer-47433950639860" at bounding box center [277, 162] width 285 height 6
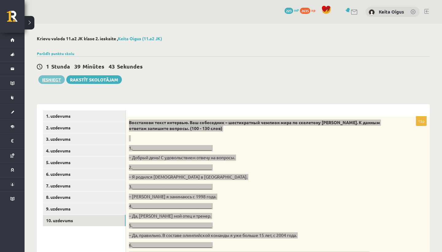
scroll to position [0, 0]
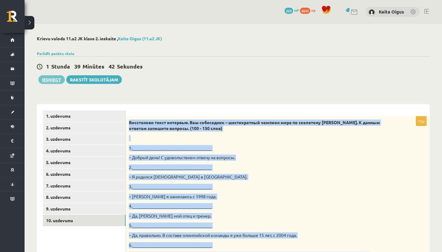
click at [54, 78] on button "Iesniegt" at bounding box center [51, 79] width 26 height 9
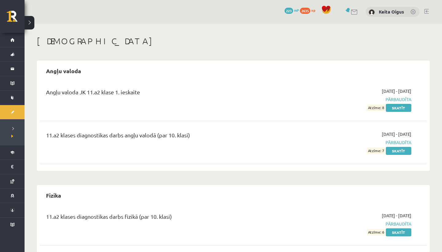
click at [426, 10] on link at bounding box center [427, 11] width 5 height 5
